Goal: Leave review/rating

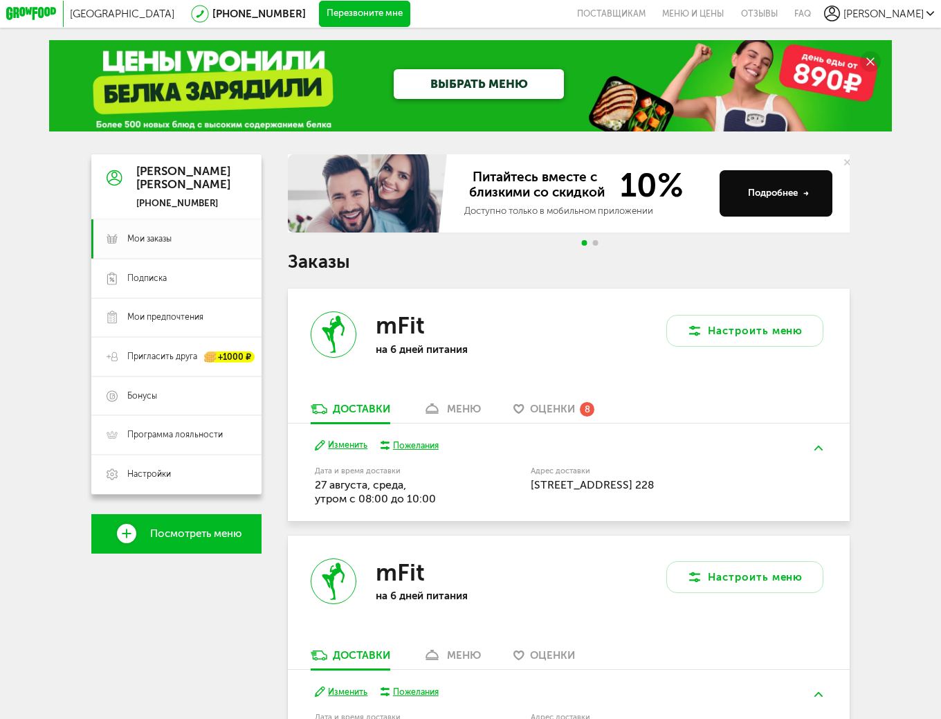
click at [558, 407] on span "Оценки" at bounding box center [552, 409] width 45 height 12
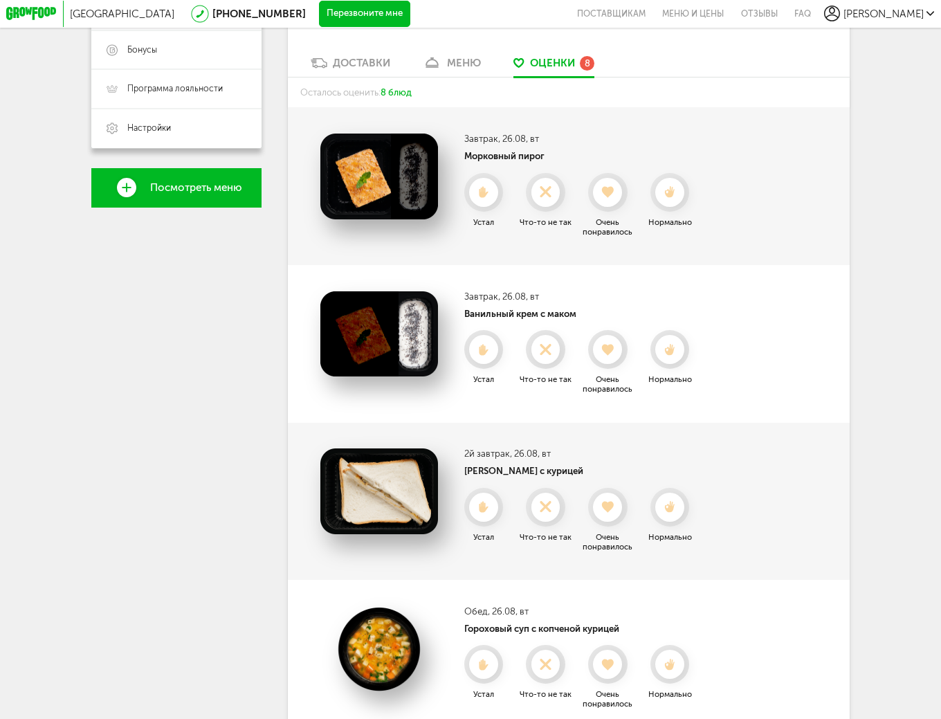
scroll to position [230, 0]
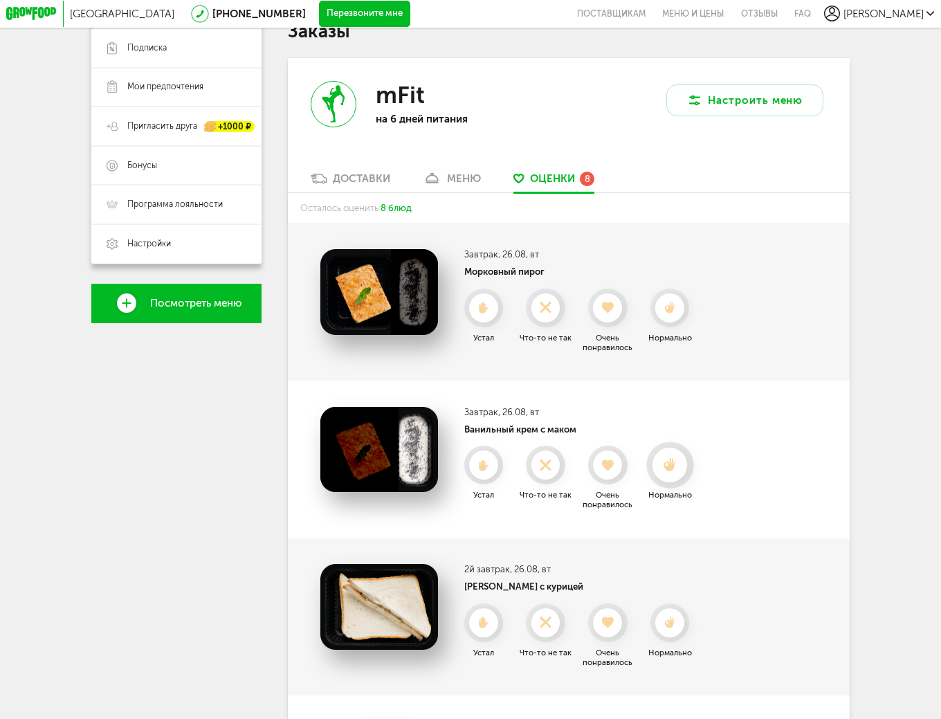
click at [678, 472] on icon at bounding box center [669, 465] width 35 height 14
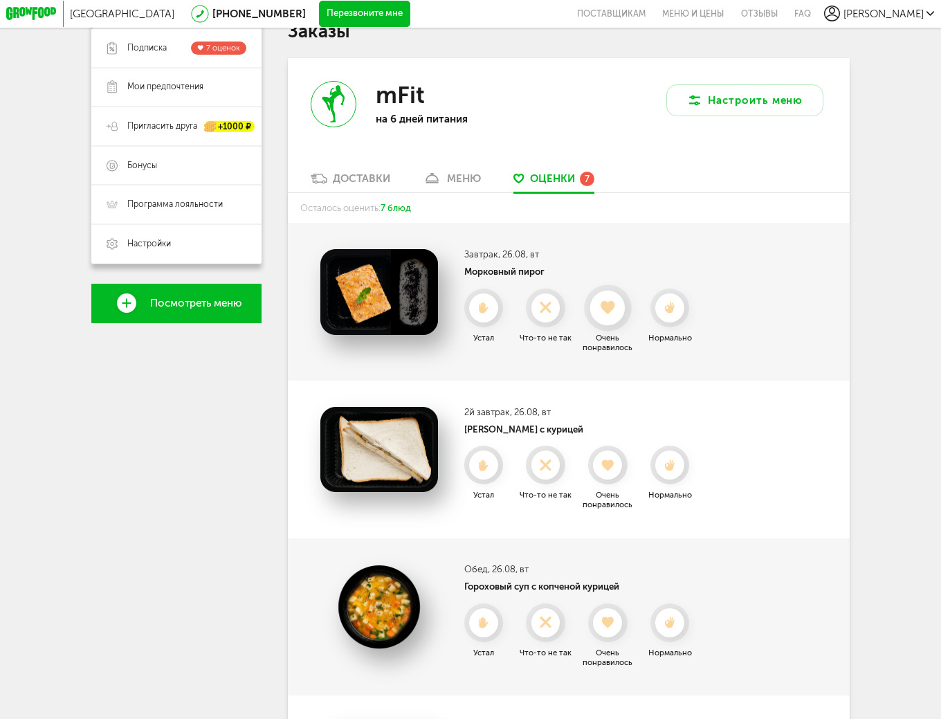
click at [613, 304] on div at bounding box center [607, 308] width 35 height 35
